Goal: Task Accomplishment & Management: Manage account settings

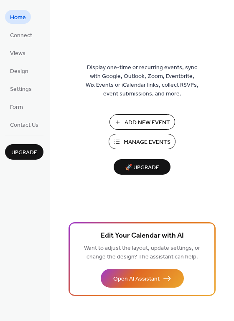
click at [156, 140] on span "Manage Events" at bounding box center [146, 142] width 47 height 9
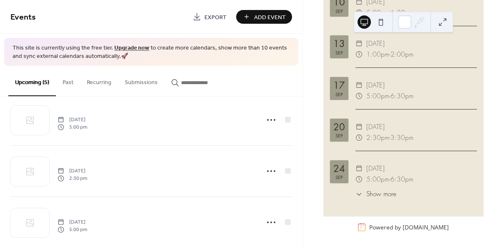
scroll to position [129, 0]
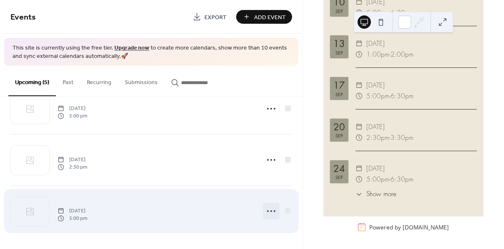
click at [269, 210] on icon at bounding box center [270, 211] width 13 height 13
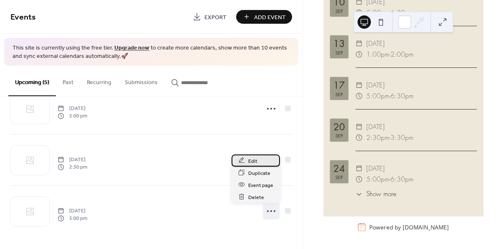
click at [258, 163] on div "Edit" at bounding box center [255, 161] width 48 height 12
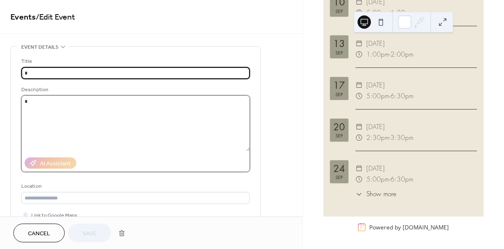
click at [137, 119] on textarea at bounding box center [135, 124] width 229 height 56
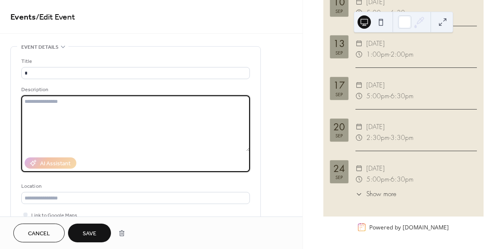
click at [94, 230] on span "Save" at bounding box center [90, 234] width 14 height 9
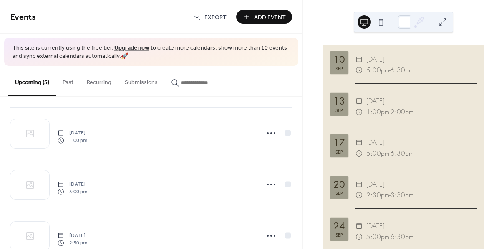
scroll to position [129, 0]
